Goal: Find specific page/section: Find specific page/section

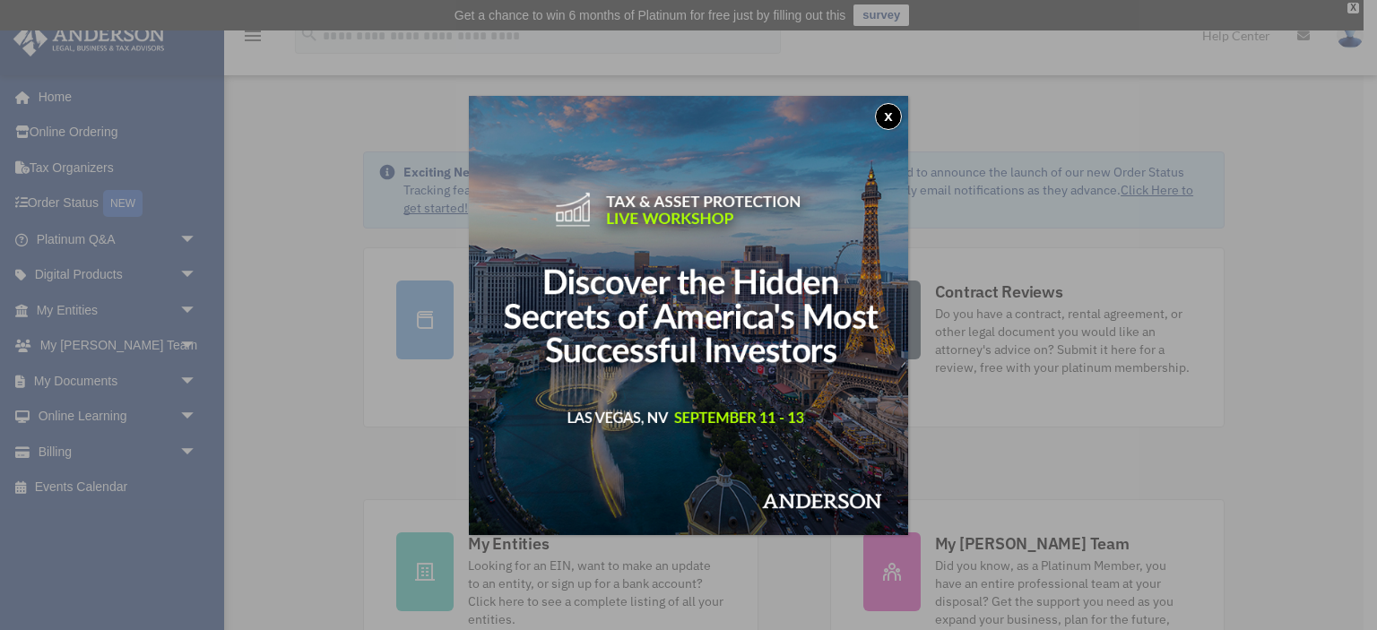
click at [884, 108] on button "x" at bounding box center [888, 116] width 27 height 27
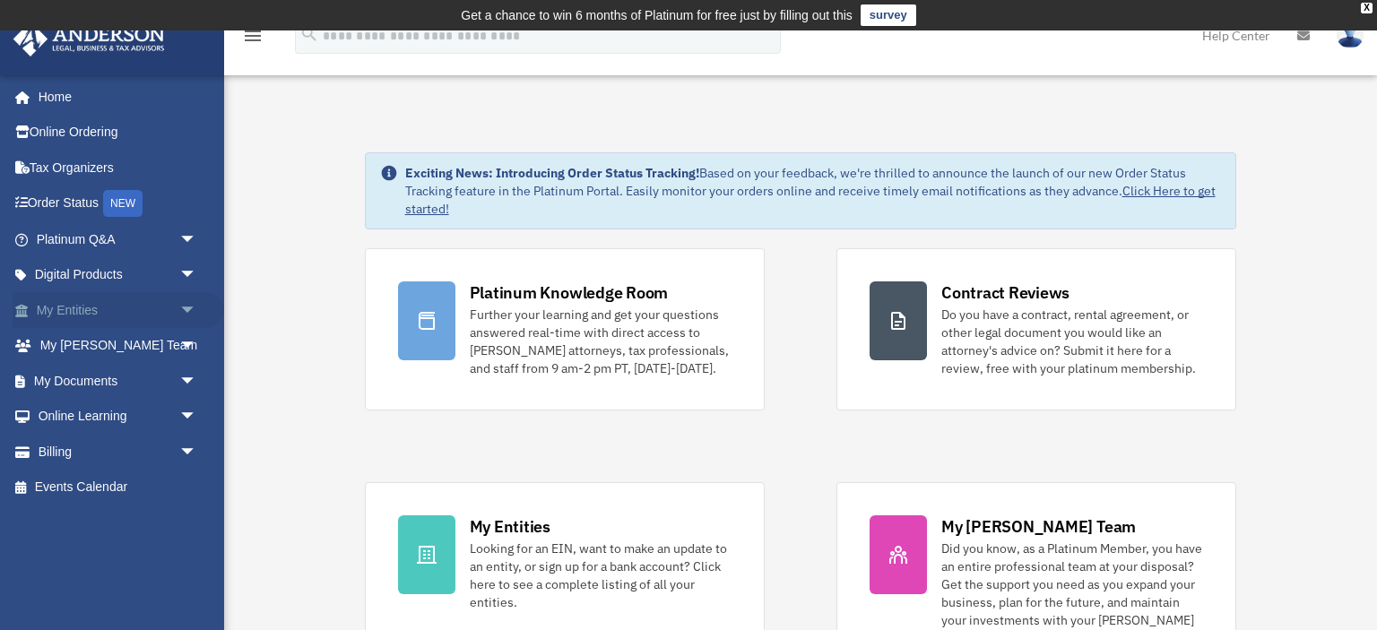
click at [188, 306] on span "arrow_drop_down" at bounding box center [197, 310] width 36 height 37
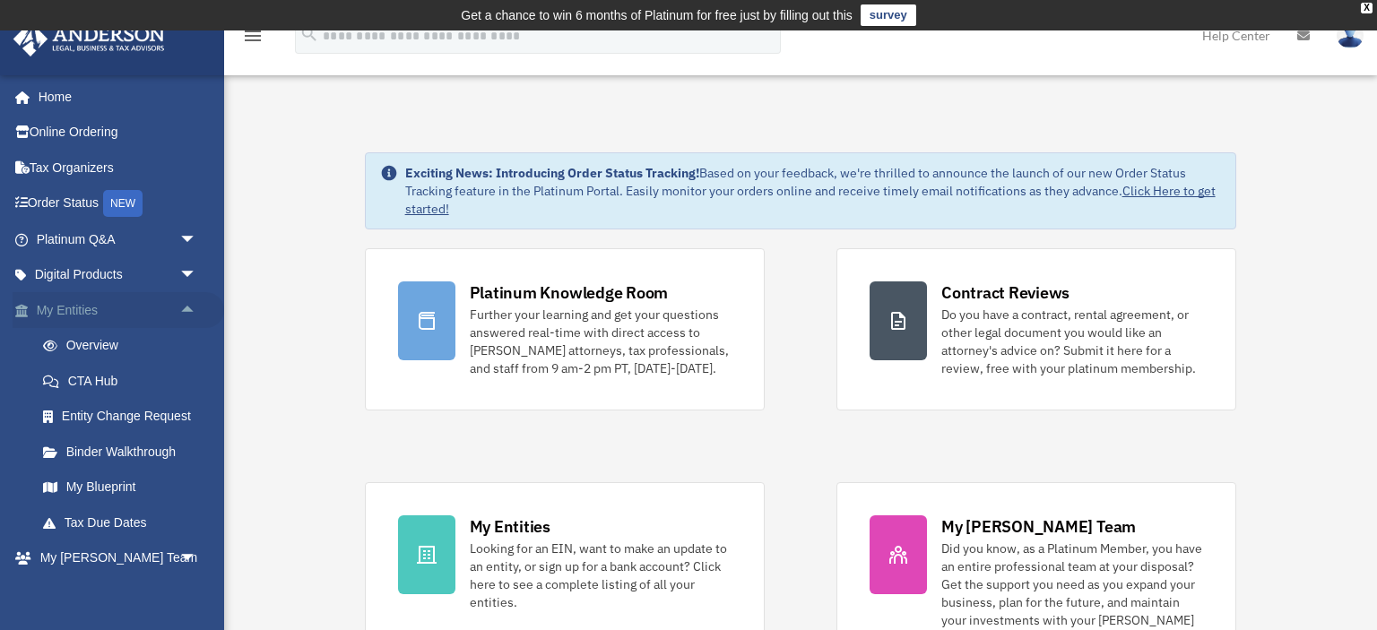
click at [188, 306] on span "arrow_drop_up" at bounding box center [197, 310] width 36 height 37
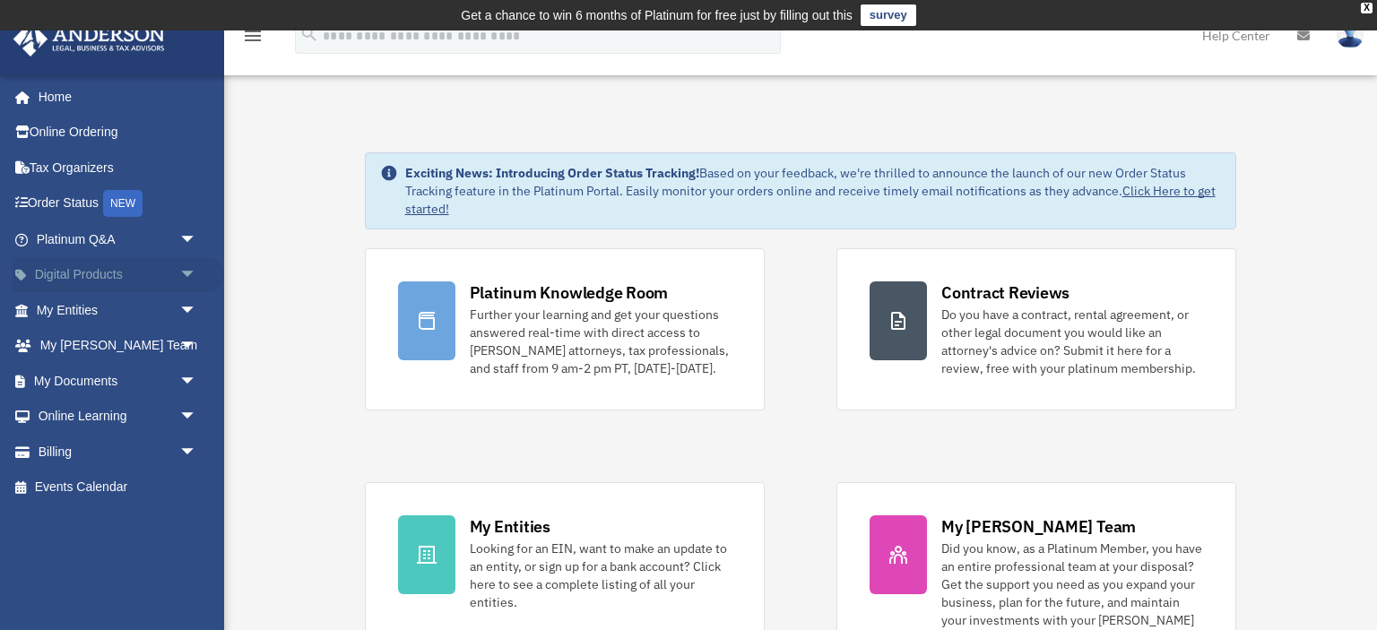
click at [191, 273] on span "arrow_drop_down" at bounding box center [197, 275] width 36 height 37
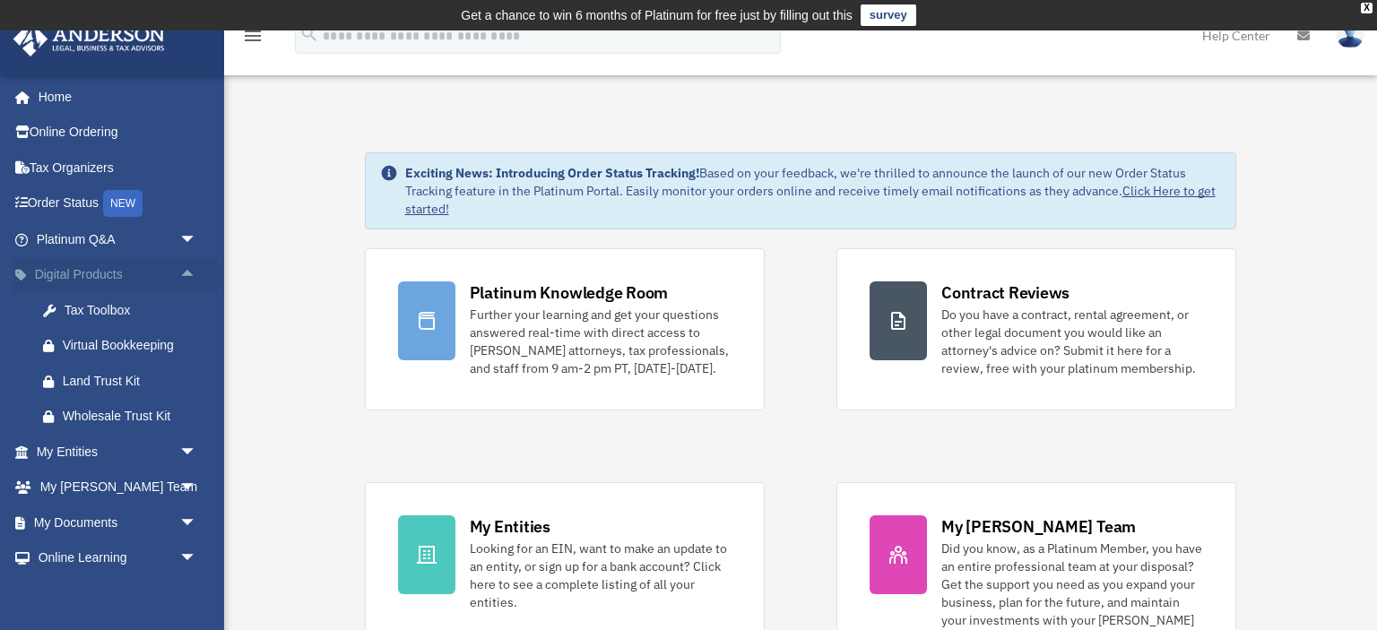
click at [190, 273] on span "arrow_drop_up" at bounding box center [197, 275] width 36 height 37
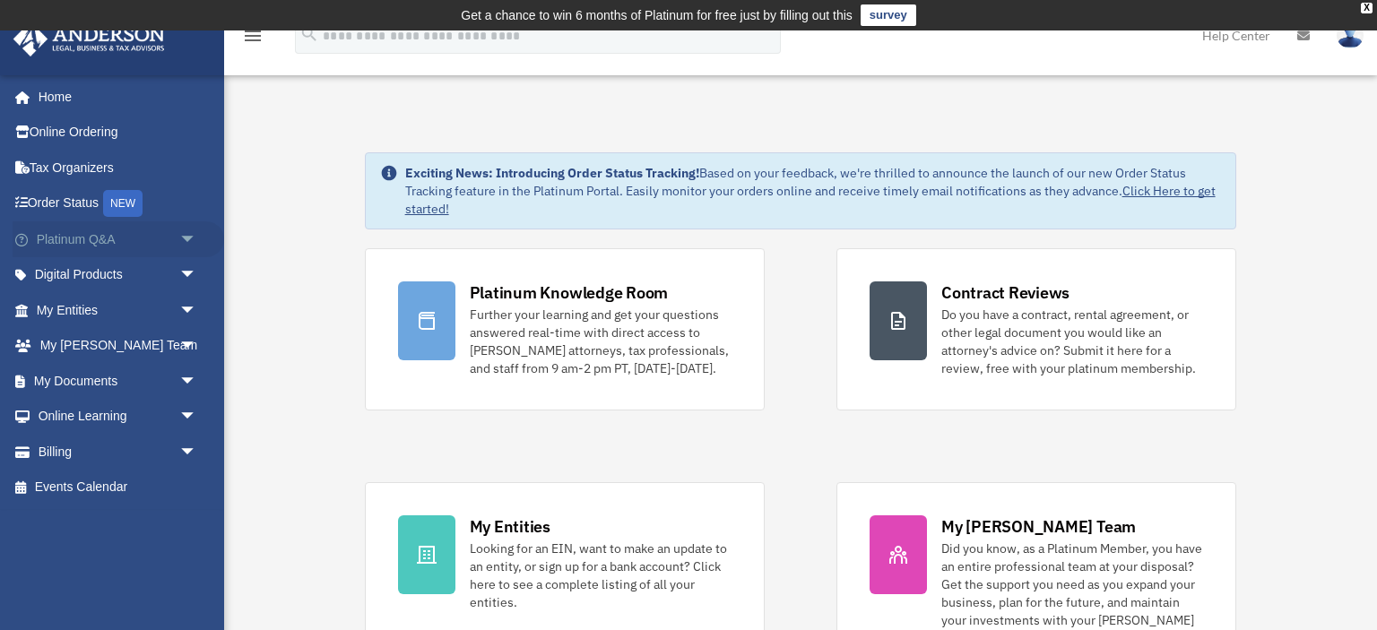
click at [183, 235] on span "arrow_drop_down" at bounding box center [197, 239] width 36 height 37
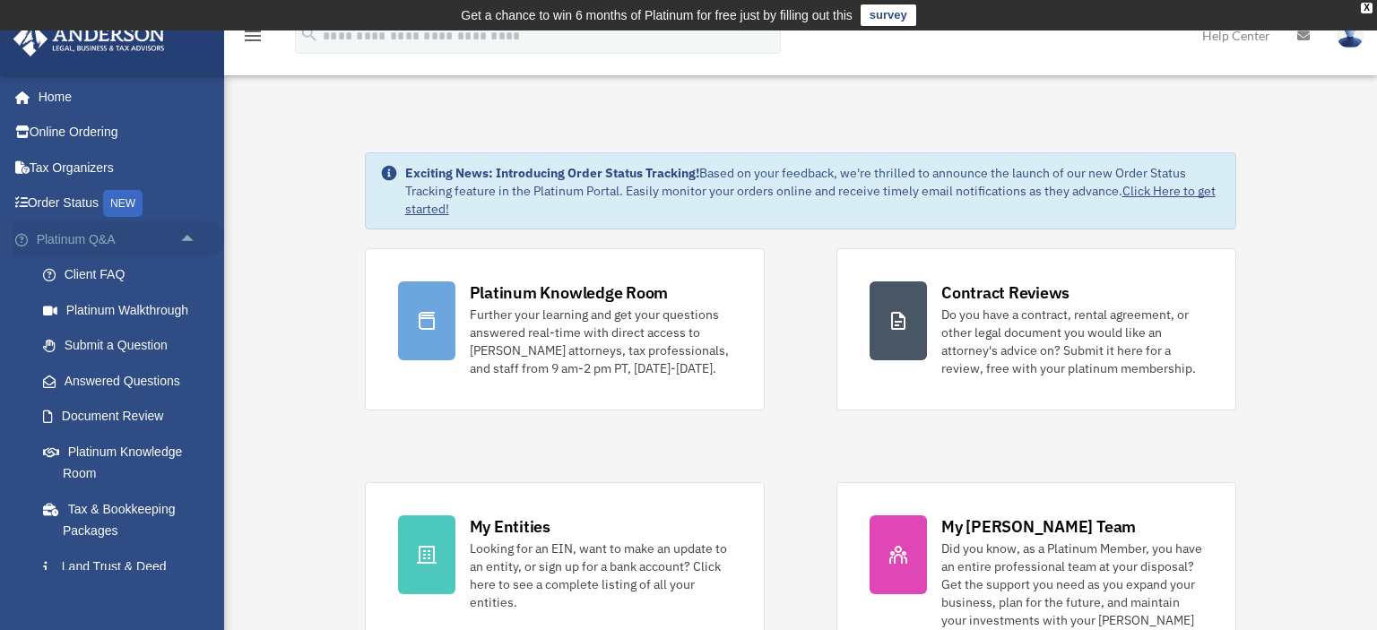
click at [183, 235] on span "arrow_drop_up" at bounding box center [197, 239] width 36 height 37
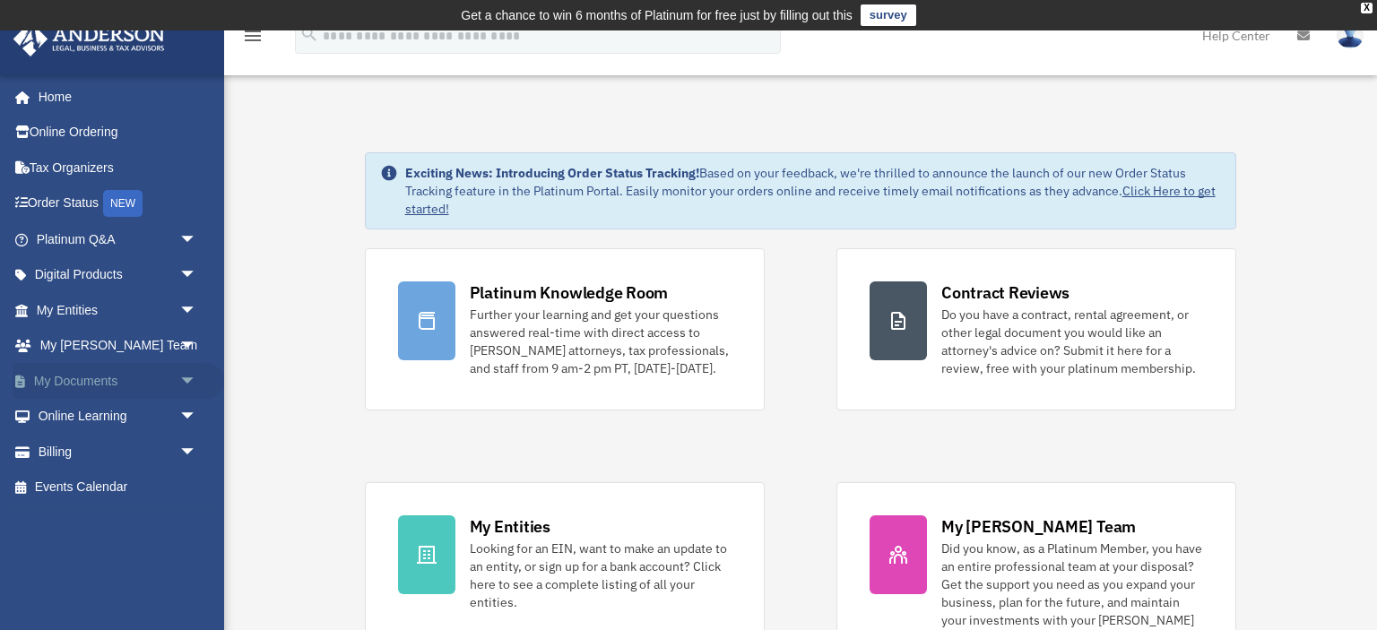
click at [185, 380] on span "arrow_drop_down" at bounding box center [197, 381] width 36 height 37
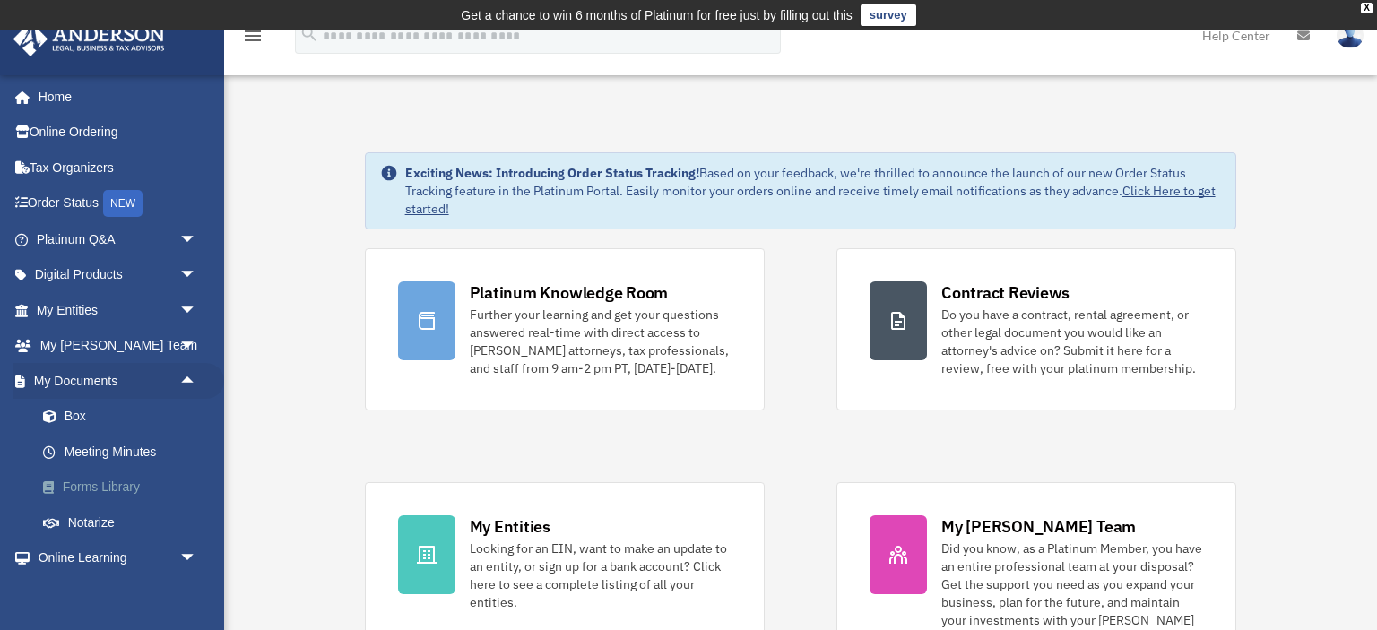
scroll to position [80, 0]
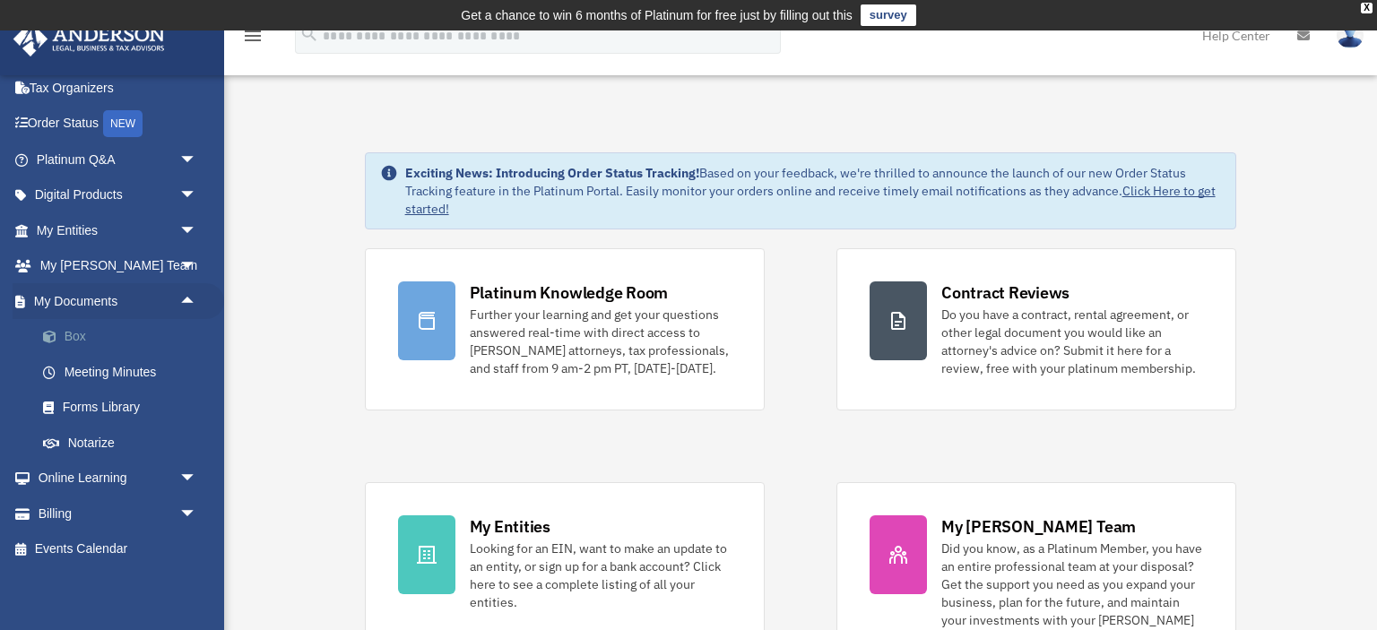
click at [91, 332] on link "Box" at bounding box center [124, 337] width 199 height 36
